Goal: Information Seeking & Learning: Understand process/instructions

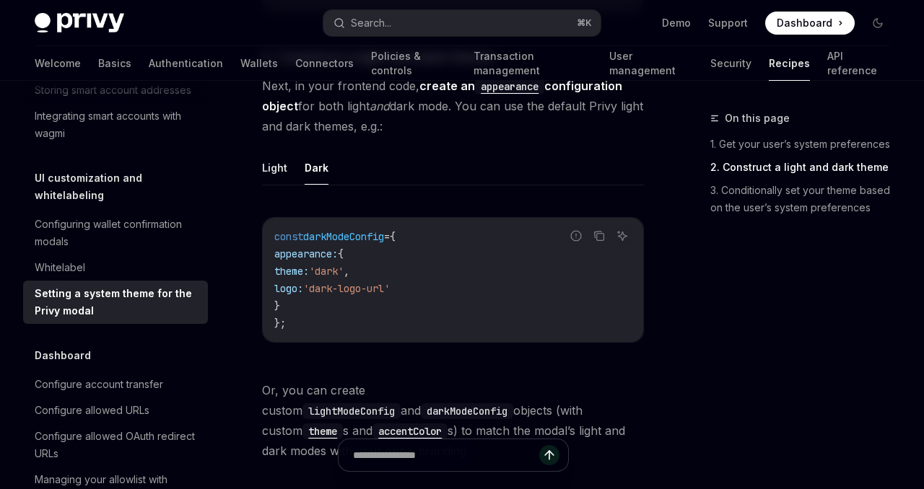
scroll to position [968, 0]
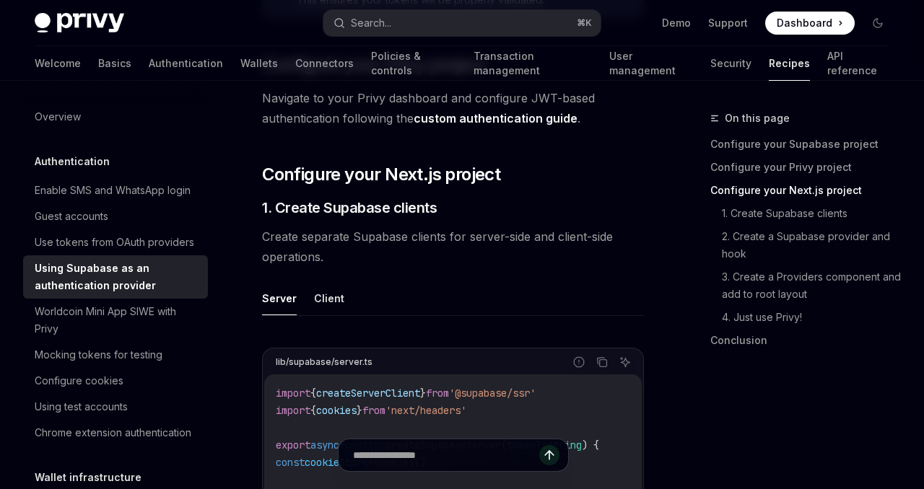
scroll to position [817, 0]
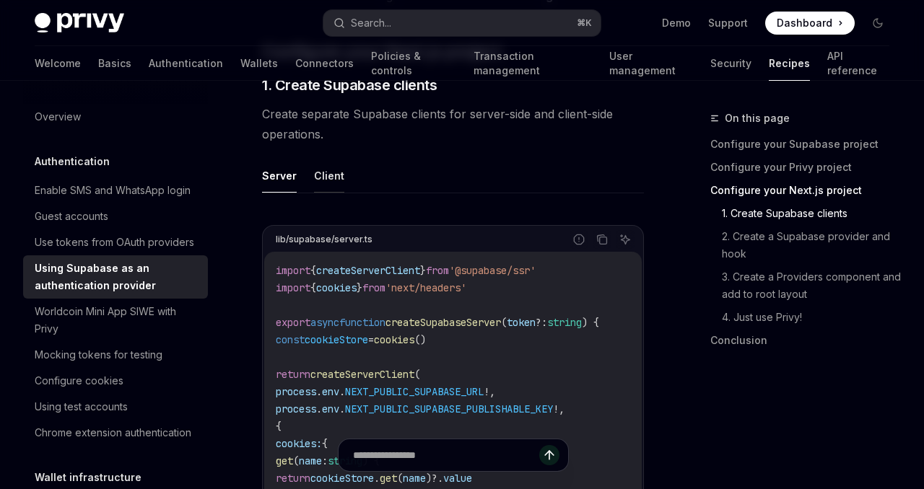
click at [326, 159] on button "Client" at bounding box center [329, 176] width 30 height 34
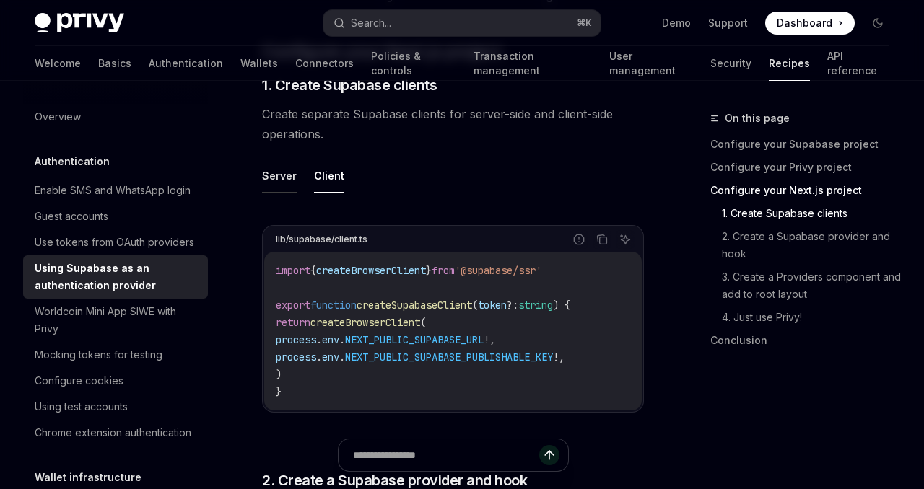
click at [281, 159] on button "Server" at bounding box center [279, 176] width 35 height 34
type textarea "*"
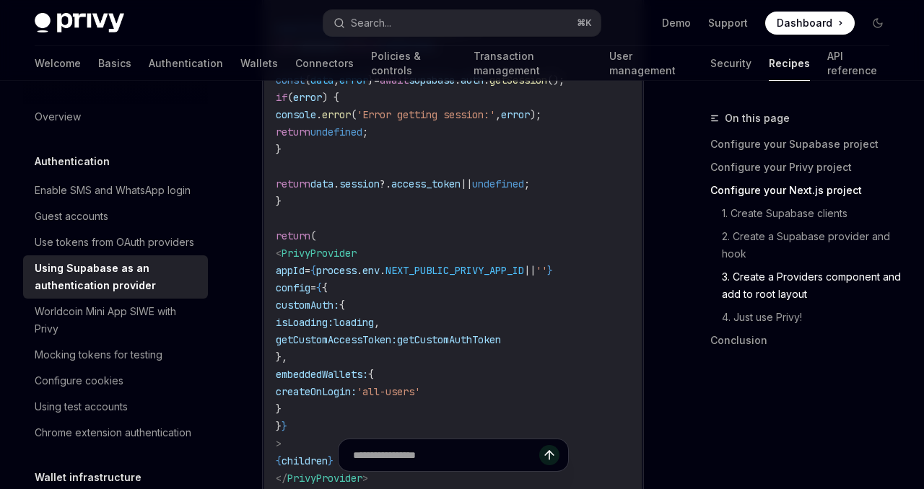
scroll to position [3374, 0]
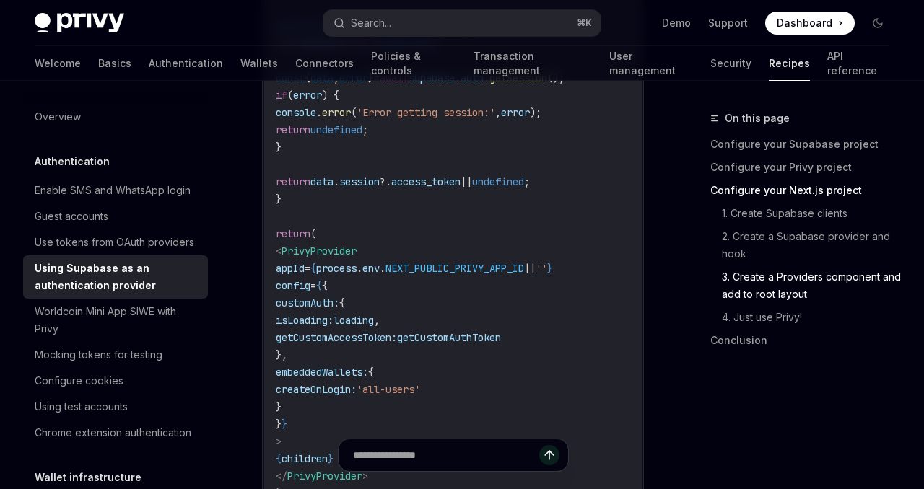
drag, startPoint x: 579, startPoint y: 329, endPoint x: 470, endPoint y: 329, distance: 109.7
click at [470, 329] on code "'use client' ; import { PrivyProvider } from '@privy-io/react-auth' ; import { …" at bounding box center [495, 129] width 439 height 779
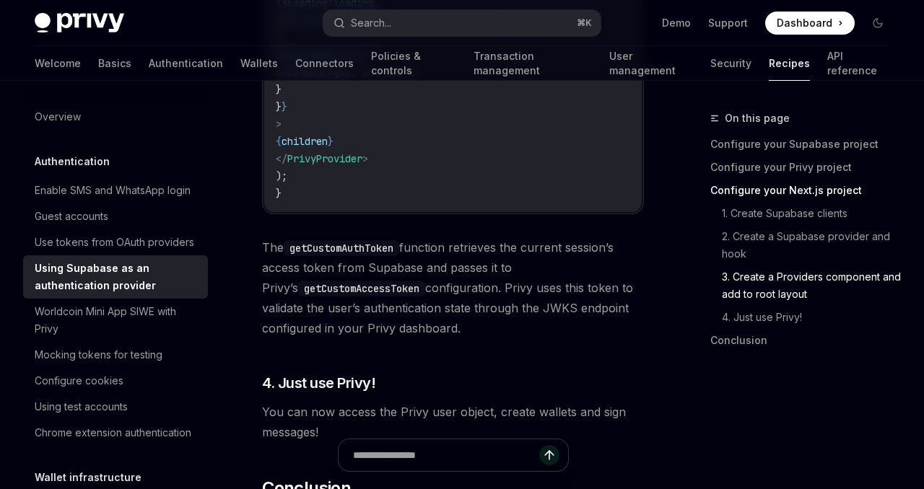
click at [702, 157] on div "On this page Configure your Supabase project Configure your Privy project Confi…" at bounding box center [790, 237] width 219 height 254
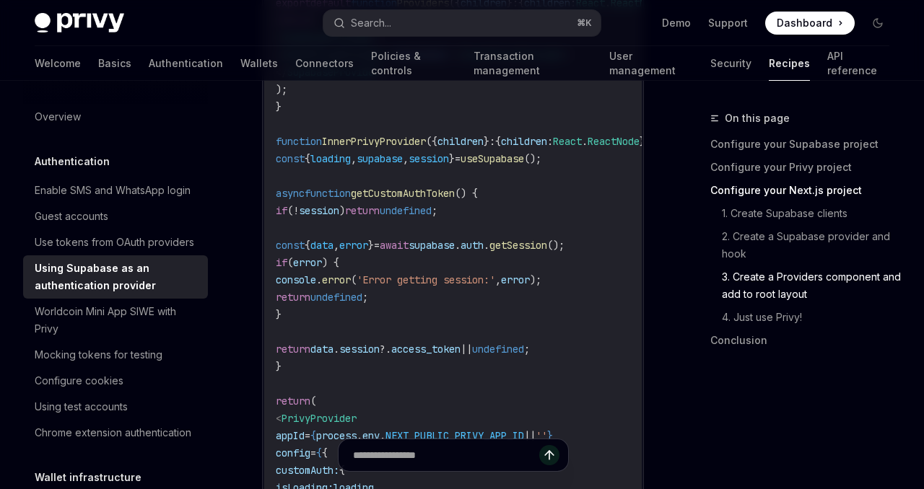
scroll to position [3312, 0]
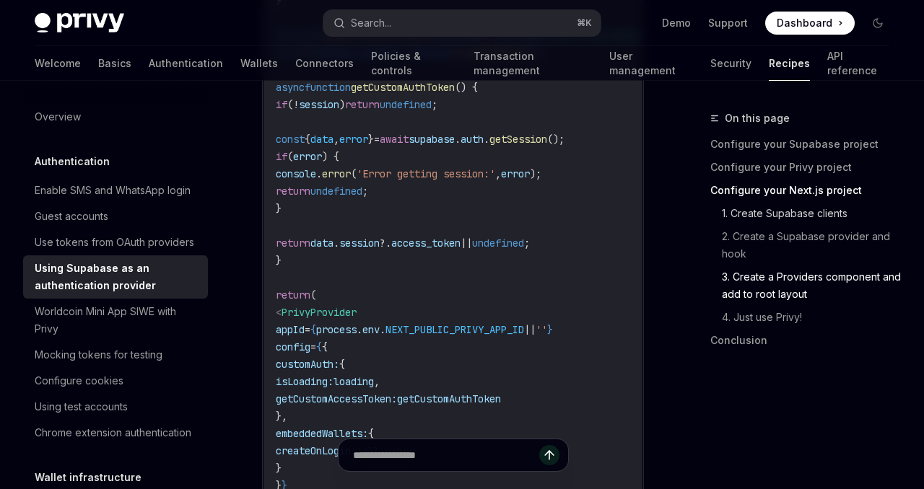
click at [787, 214] on link "1. Create Supabase clients" at bounding box center [805, 213] width 191 height 23
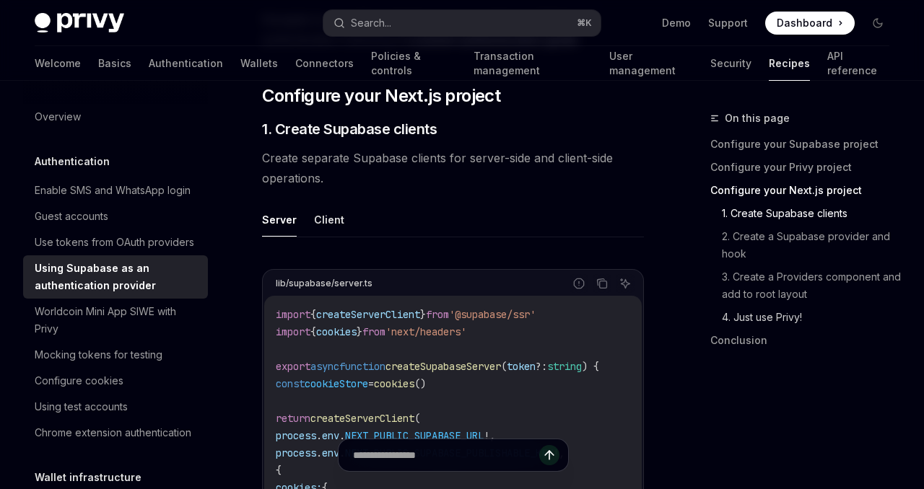
scroll to position [762, 0]
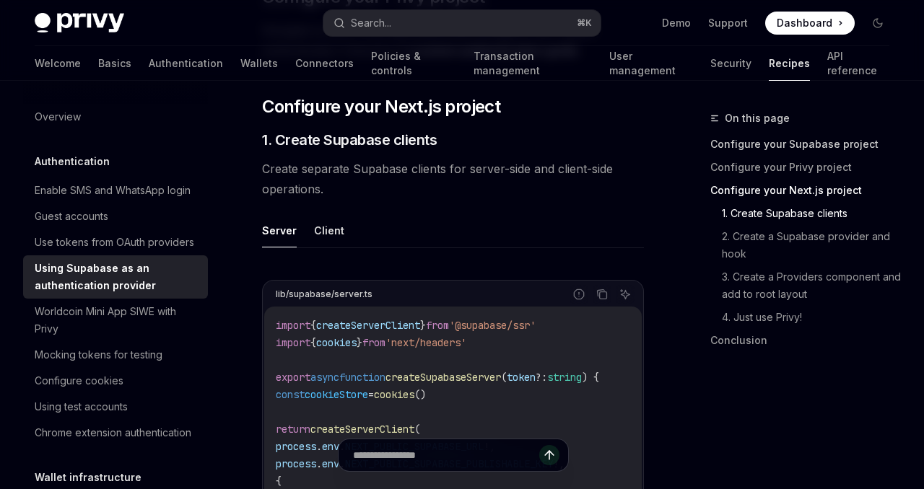
click at [800, 144] on link "Configure your Supabase project" at bounding box center [805, 144] width 191 height 23
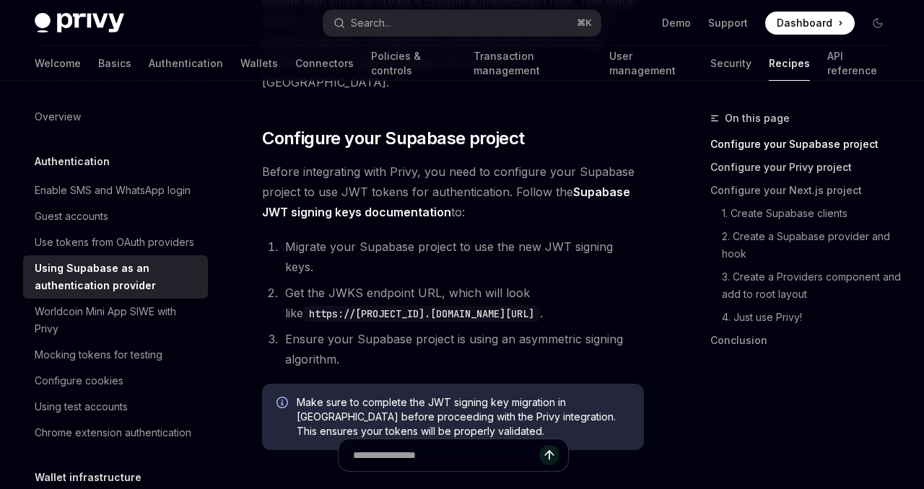
click at [797, 166] on link "Configure your Privy project" at bounding box center [805, 167] width 191 height 23
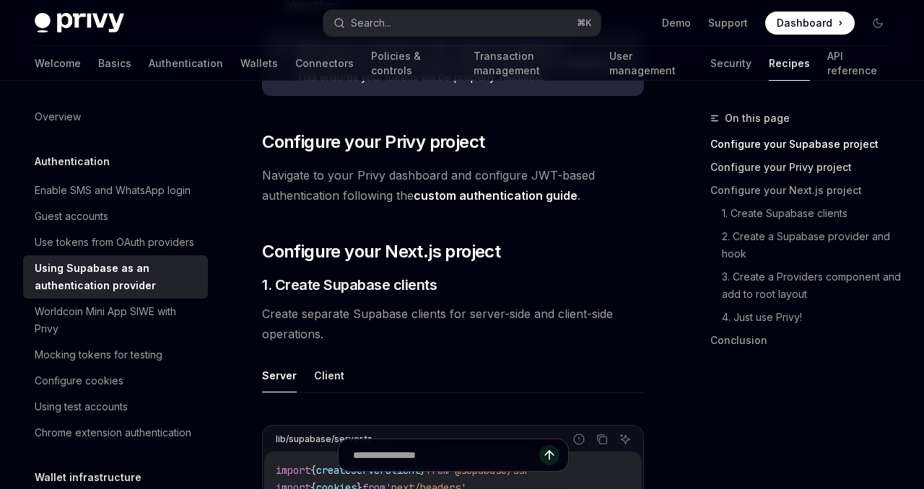
scroll to position [618, 0]
